Goal: Find specific page/section: Find specific page/section

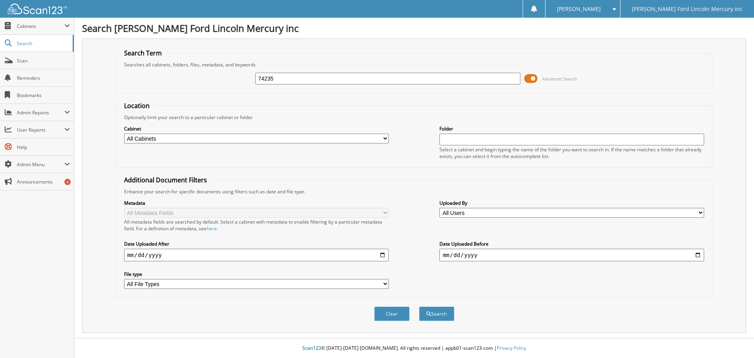
type input "74235"
click at [419, 306] on button "Search" at bounding box center [436, 313] width 35 height 15
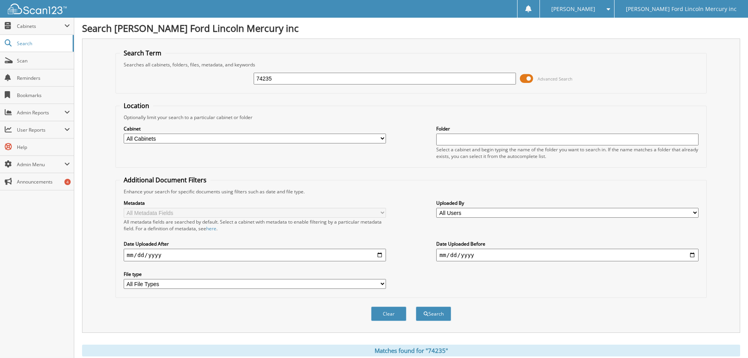
drag, startPoint x: 297, startPoint y: 79, endPoint x: 202, endPoint y: 78, distance: 95.0
click at [204, 79] on div "74235 Advanced Search" at bounding box center [411, 78] width 583 height 21
type input "5"
type input "74164"
click at [416, 306] on button "Search" at bounding box center [433, 313] width 35 height 15
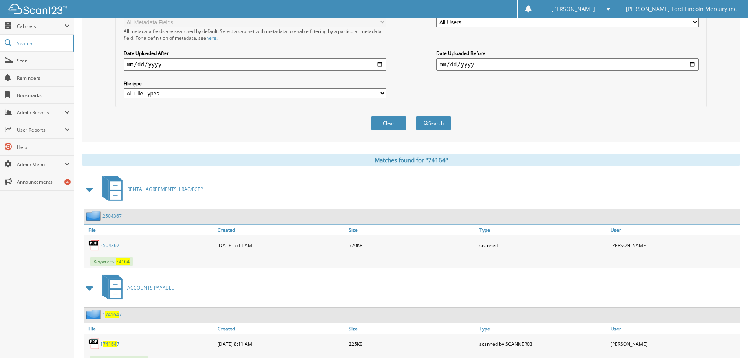
scroll to position [314, 0]
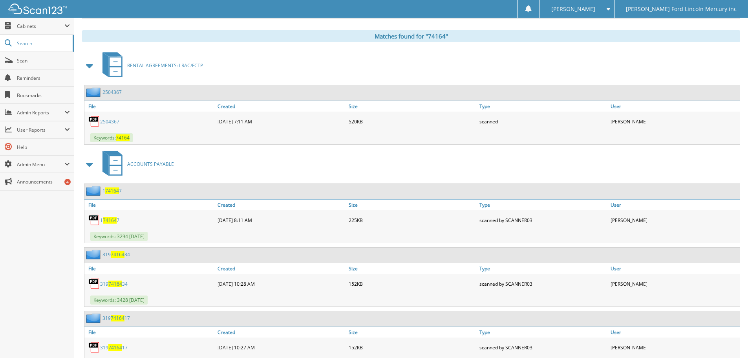
click at [110, 121] on link "2504367" at bounding box center [109, 121] width 19 height 7
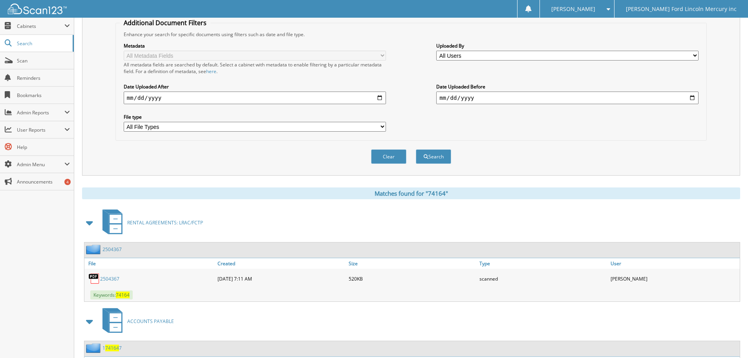
scroll to position [0, 0]
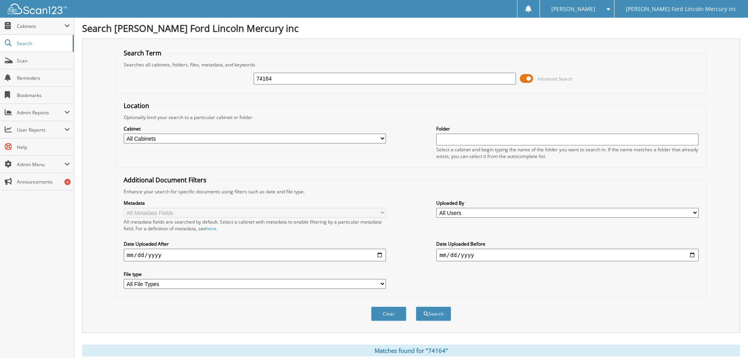
drag, startPoint x: 294, startPoint y: 77, endPoint x: 207, endPoint y: 64, distance: 87.3
click at [231, 68] on div "74164 Advanced Search" at bounding box center [411, 78] width 583 height 21
type input "74271"
click at [416, 306] on button "Search" at bounding box center [433, 313] width 35 height 15
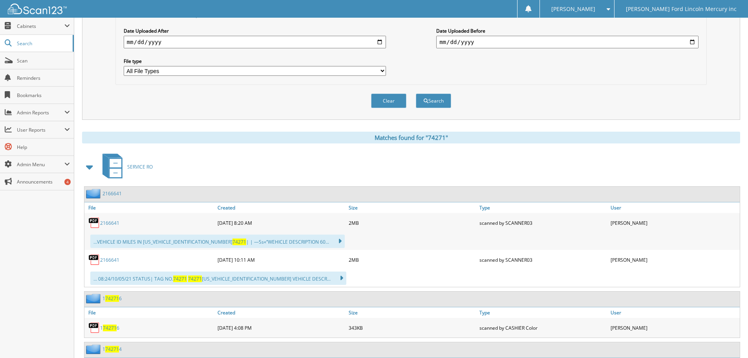
scroll to position [35, 0]
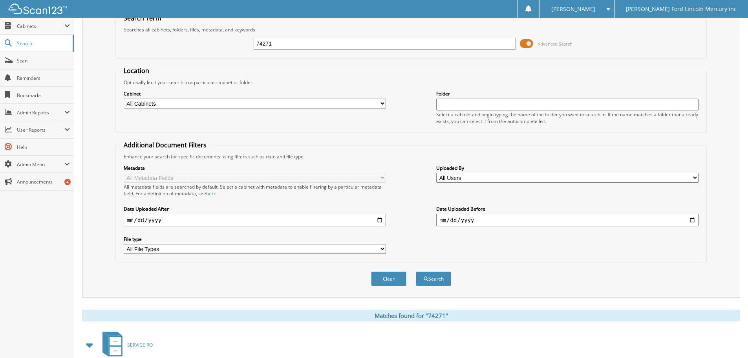
drag, startPoint x: 233, startPoint y: 36, endPoint x: 175, endPoint y: 47, distance: 59.1
click at [213, 36] on div "74271 Advanced Search" at bounding box center [411, 43] width 583 height 21
type input "2574432"
click at [416, 271] on button "Search" at bounding box center [433, 278] width 35 height 15
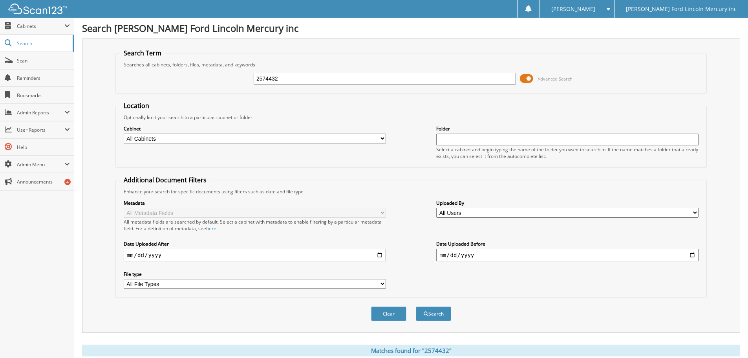
drag, startPoint x: 286, startPoint y: 77, endPoint x: 166, endPoint y: 67, distance: 120.2
click at [222, 73] on div "2574432 Advanced Search" at bounding box center [411, 78] width 583 height 21
type input "2574355"
click at [416, 306] on button "Search" at bounding box center [433, 313] width 35 height 15
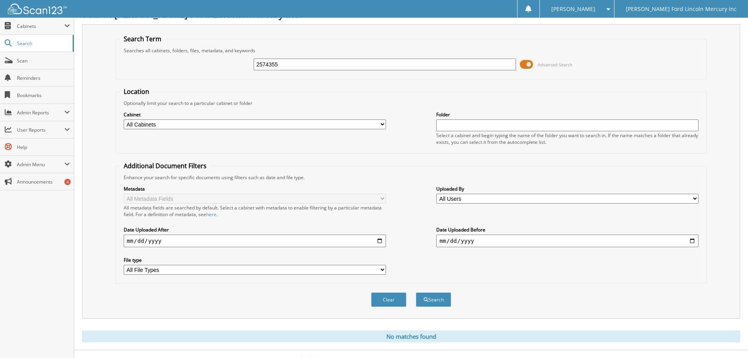
scroll to position [26, 0]
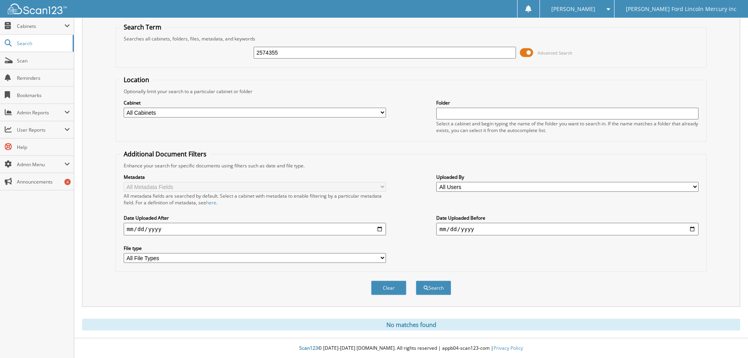
click at [15, 6] on img at bounding box center [37, 9] width 59 height 11
